Goal: Task Accomplishment & Management: Use online tool/utility

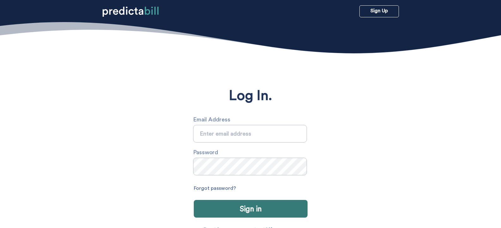
click at [274, 128] on input "text" at bounding box center [250, 134] width 114 height 18
click at [260, 134] on input "text" at bounding box center [250, 134] width 114 height 18
type input "julio.tassinari@99x.io"
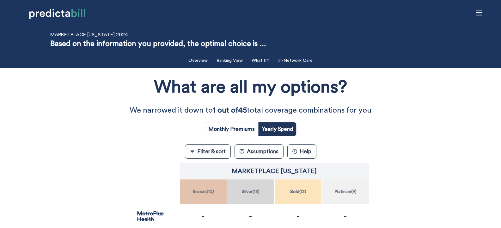
click at [15, 124] on div "Filter & Sort Quickly update your results Sort By Healthcare Assumptions Expect…" at bounding box center [250, 228] width 501 height 355
click at [257, 56] on button "What If?" at bounding box center [260, 60] width 25 height 13
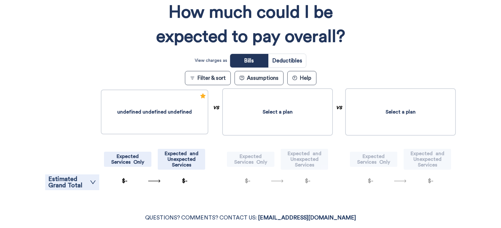
scroll to position [114, 0]
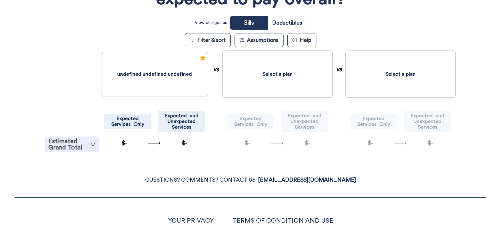
click at [94, 145] on icon "down" at bounding box center [92, 144] width 5 height 3
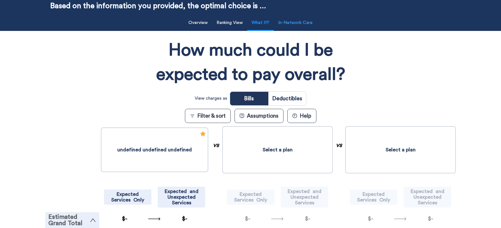
click at [298, 26] on button "In-Network Care" at bounding box center [295, 22] width 42 height 13
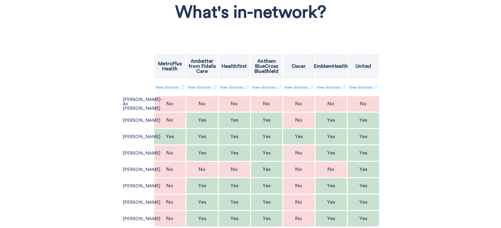
scroll to position [0, 0]
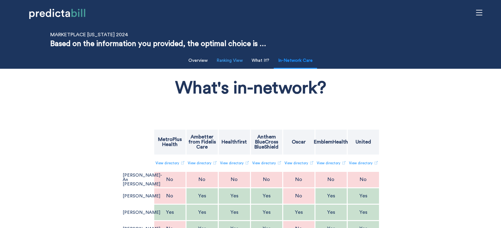
click at [223, 60] on button "Ranking View" at bounding box center [230, 60] width 34 height 13
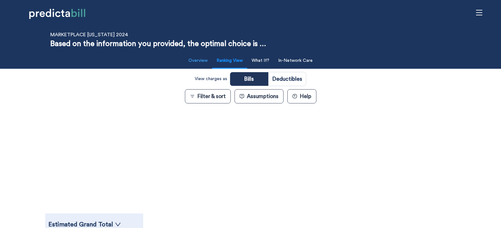
click at [197, 66] on button "Overview" at bounding box center [197, 60] width 27 height 13
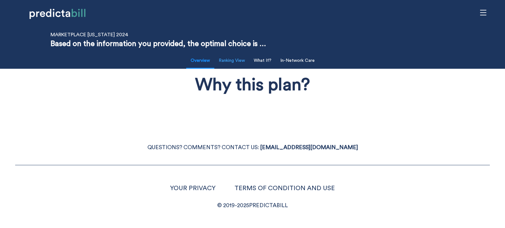
click at [223, 60] on button "Ranking View" at bounding box center [232, 60] width 34 height 13
